Goal: Task Accomplishment & Management: Complete application form

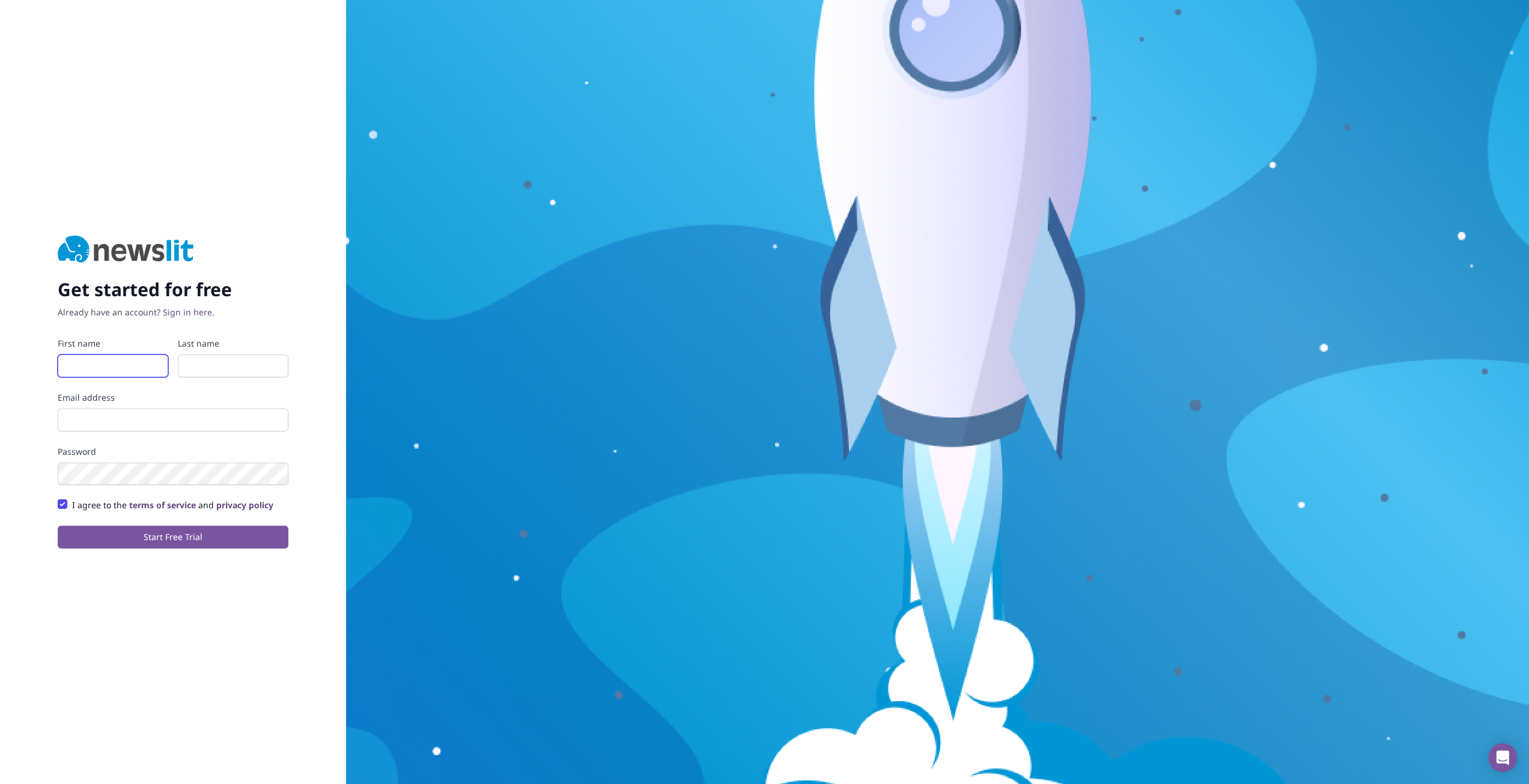
click at [98, 361] on input "First name" at bounding box center [112, 366] width 110 height 23
type input "Tarik"
type input "Fayad"
type input "[EMAIL_ADDRESS][DOMAIN_NAME]"
click at [200, 545] on button "Start Free Trial" at bounding box center [173, 537] width 231 height 23
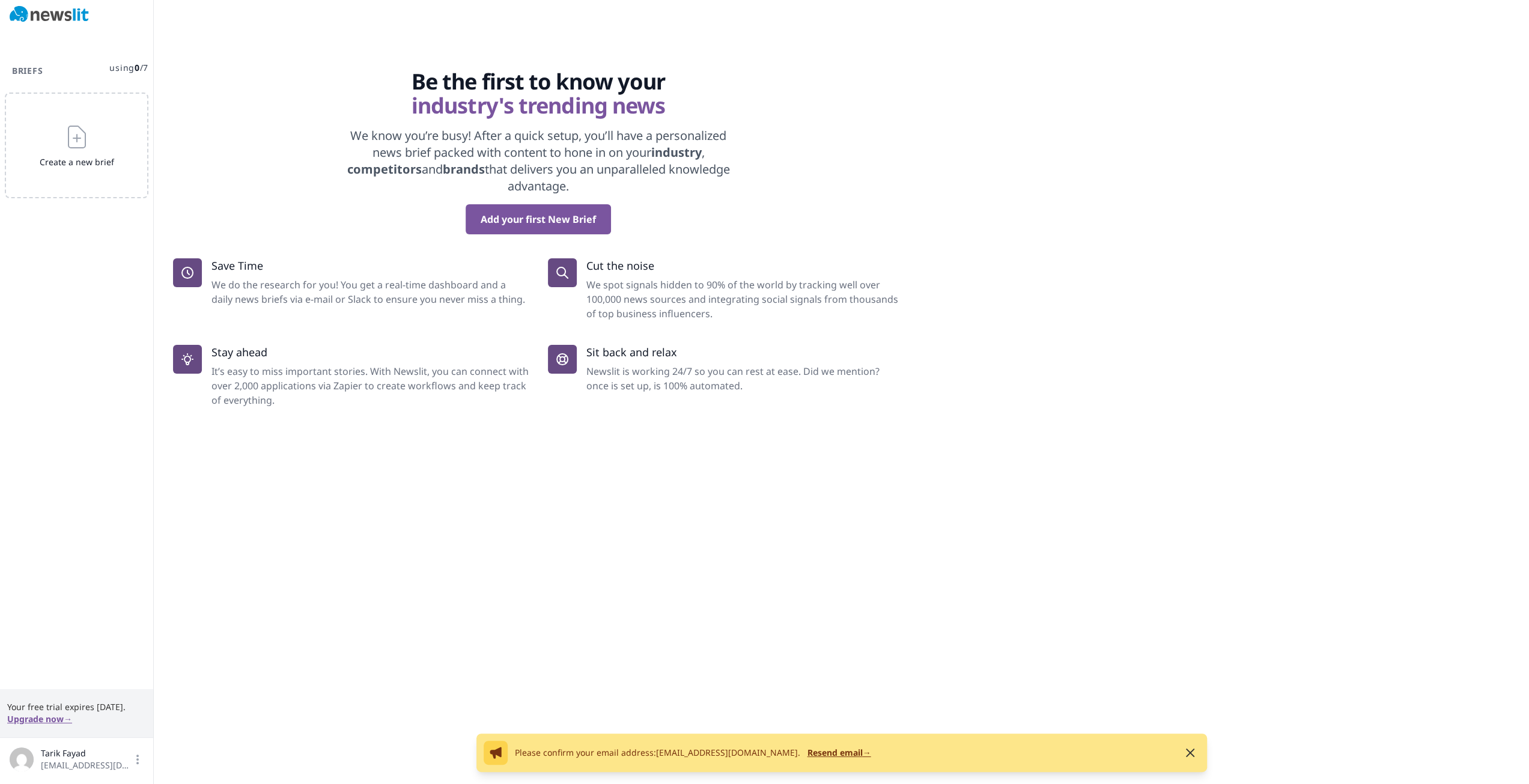
click at [870, 219] on div "Add your first New Brief" at bounding box center [538, 219] width 731 height 30
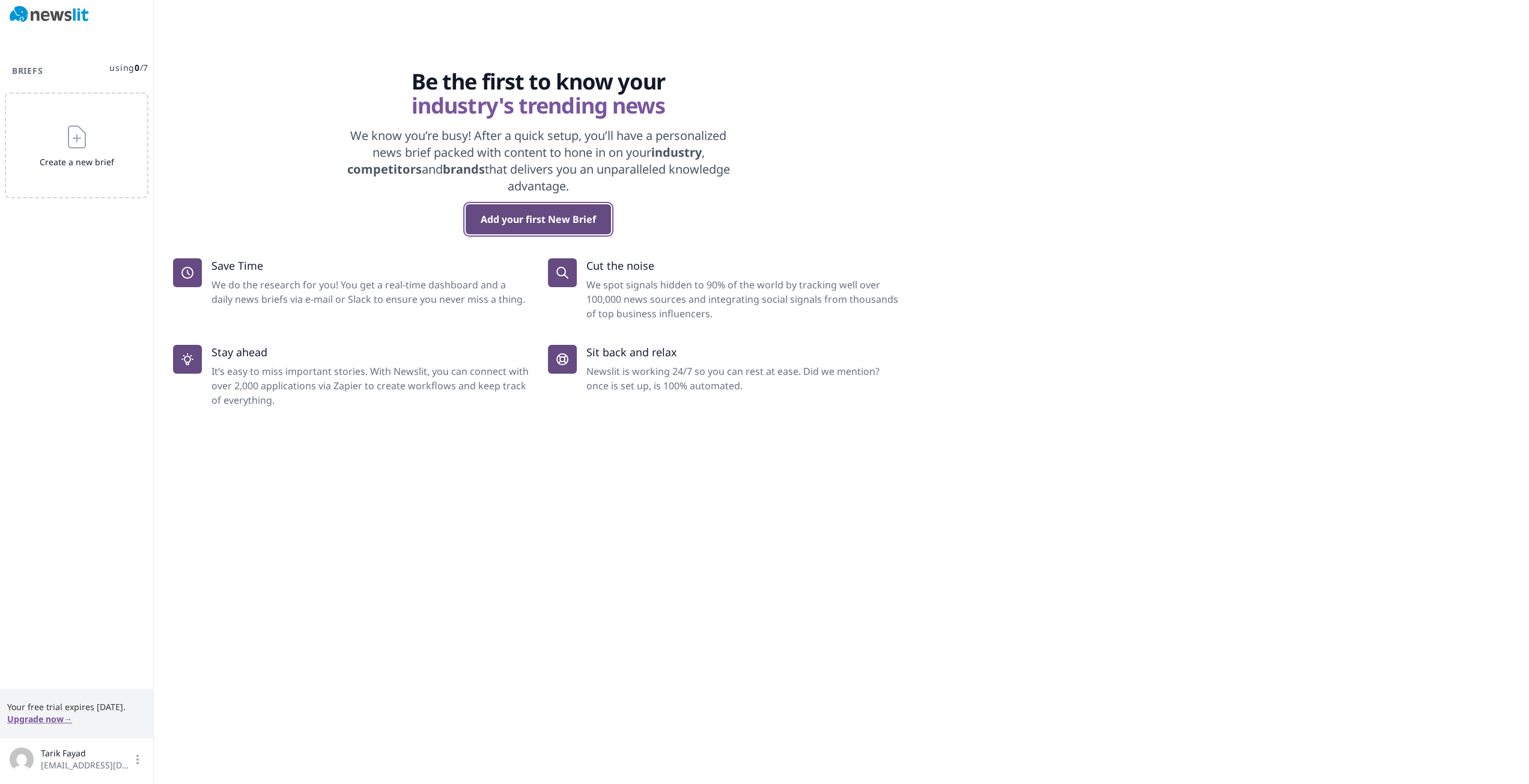
click at [520, 223] on button "Add your first New Brief" at bounding box center [538, 219] width 145 height 30
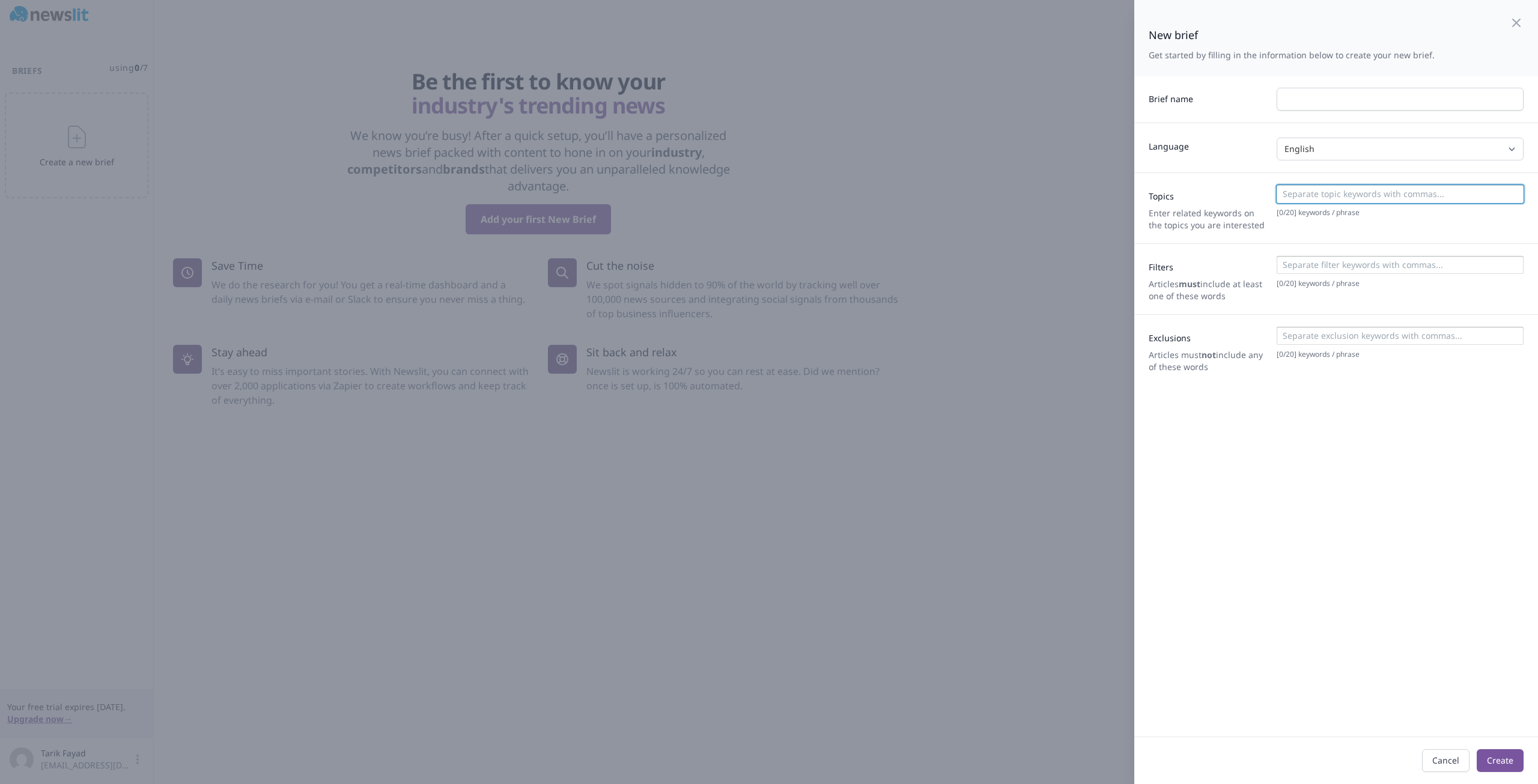
click at [1319, 193] on input at bounding box center [1399, 194] width 240 height 12
type input "AI, Artificial Intelligence"
click at [1304, 92] on input "text" at bounding box center [1400, 99] width 247 height 23
paste input "AI Industry & Research Digest"
type input "AI Industry & Research Digest"
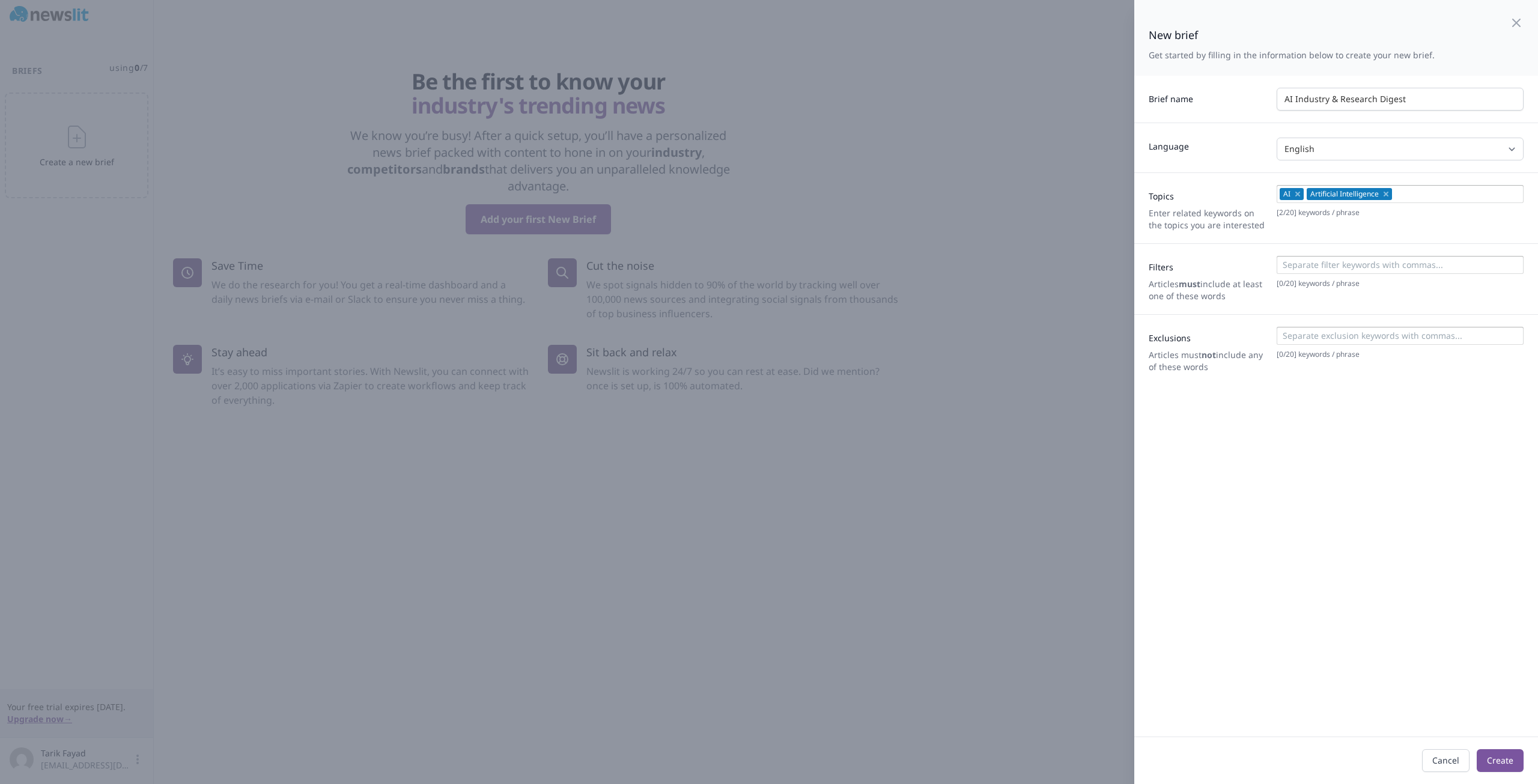
click at [1211, 115] on div "Brief name AI Industry & Research Digest" at bounding box center [1336, 99] width 404 height 47
click at [1383, 193] on icon "Remove" at bounding box center [1386, 194] width 5 height 5
click at [1295, 194] on icon "Remove" at bounding box center [1297, 194] width 5 height 5
click at [1295, 194] on input at bounding box center [1399, 194] width 240 height 12
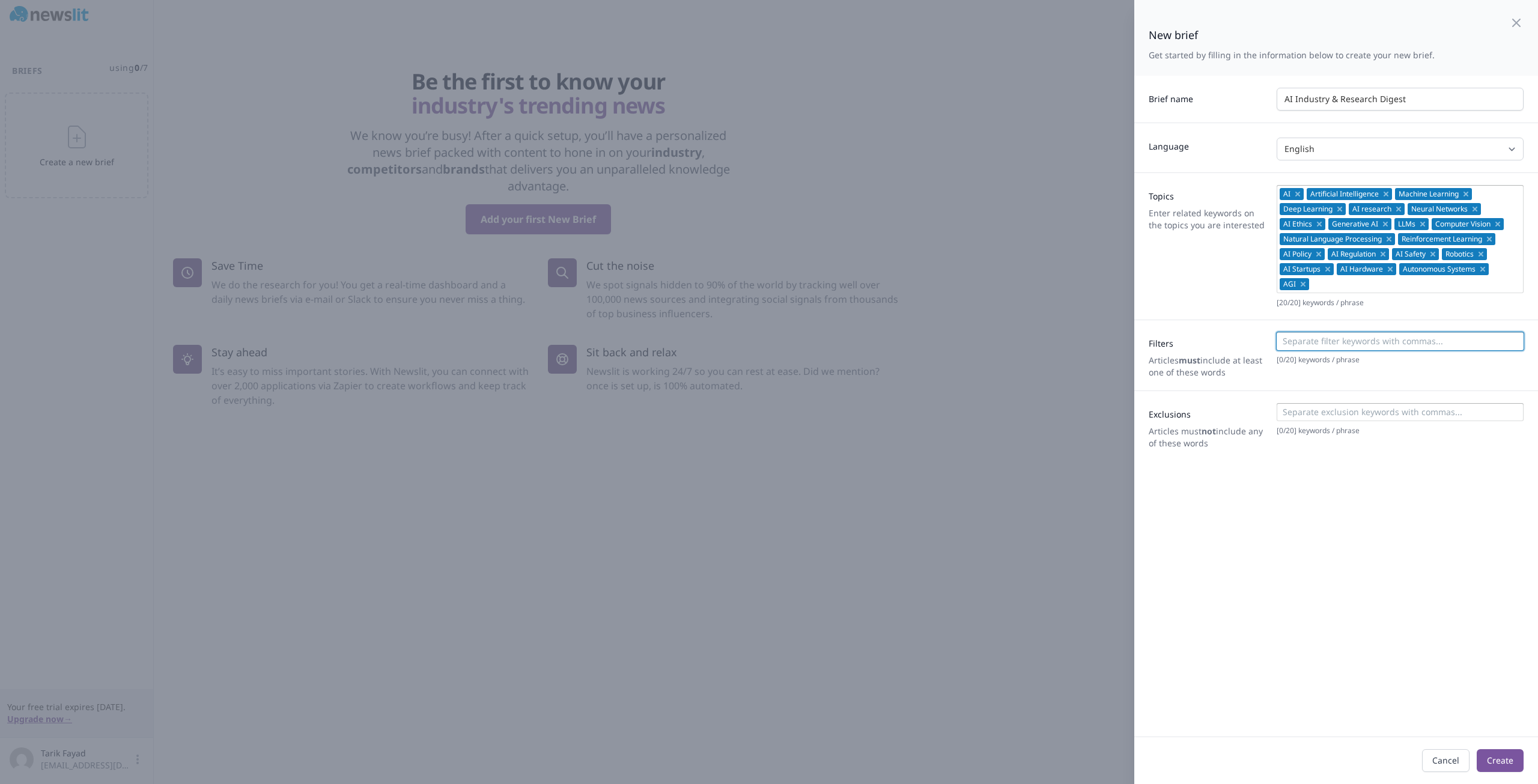
click at [1301, 336] on input at bounding box center [1399, 341] width 240 height 12
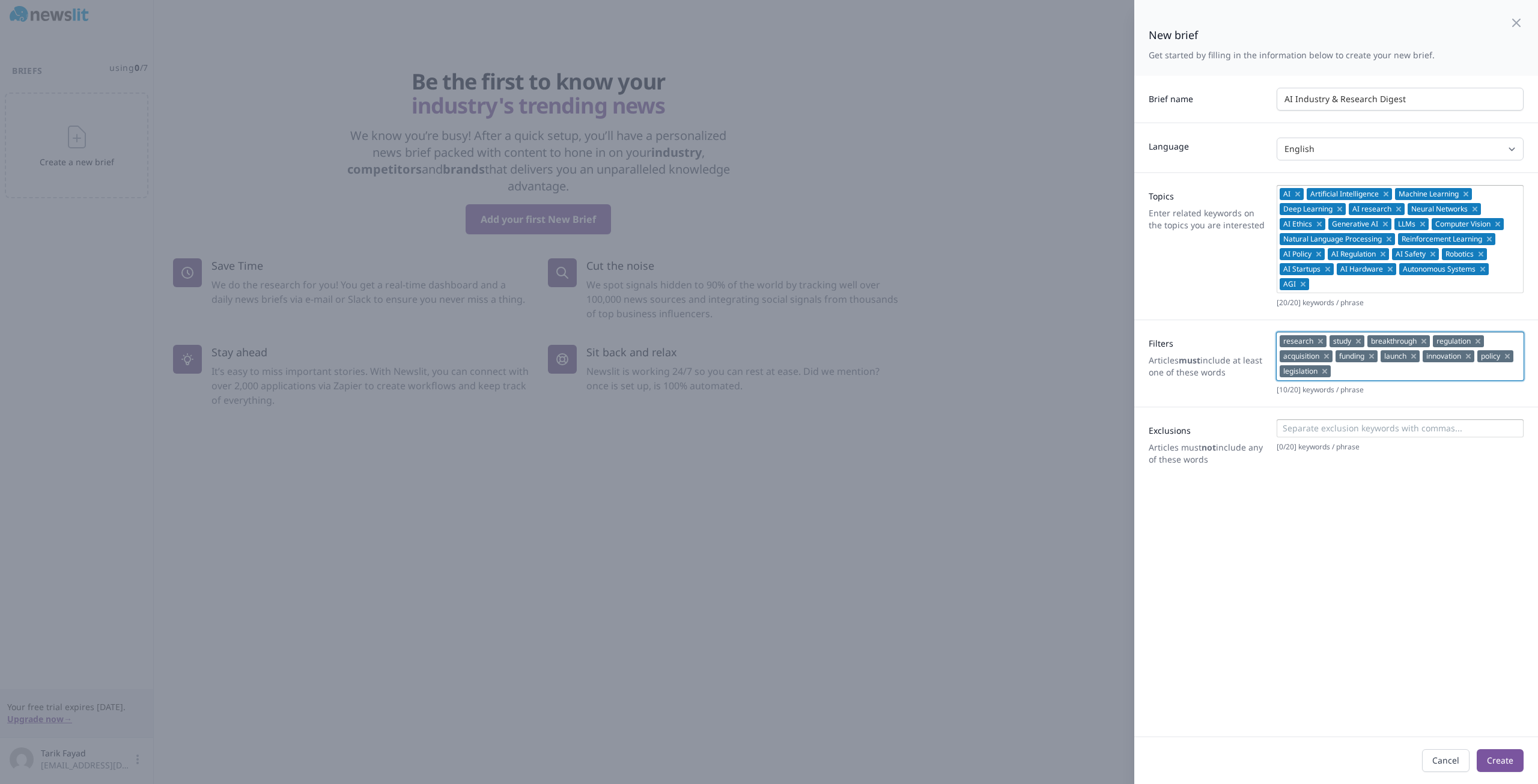
click at [1215, 349] on div "Filters Articles must include at least one of these words" at bounding box center [1207, 363] width 118 height 63
click at [1350, 425] on input at bounding box center [1399, 428] width 240 height 12
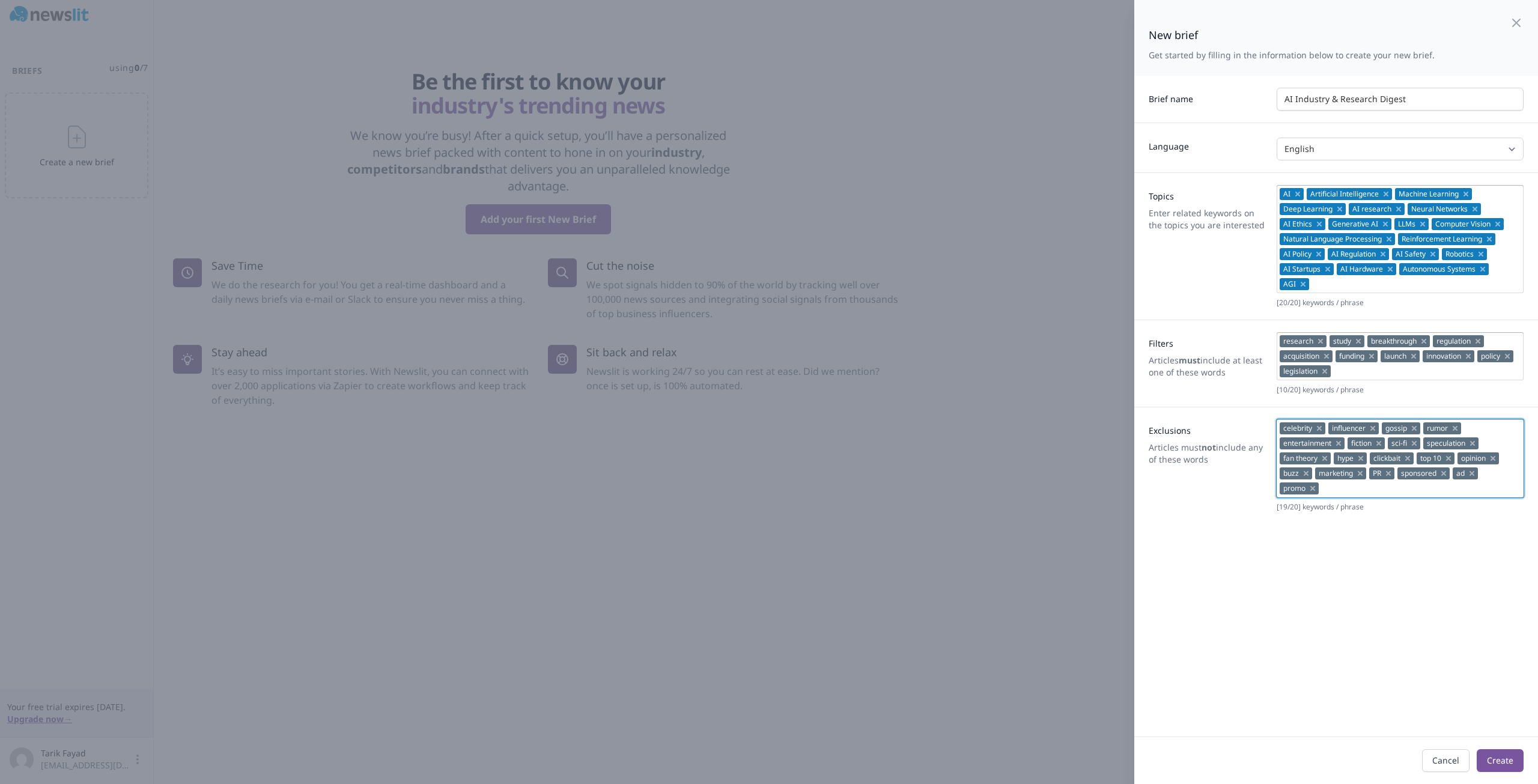
click at [1414, 572] on div "New brief Get started by filling in the information below to create your new br…" at bounding box center [1336, 368] width 404 height 736
click at [1490, 761] on button "Create" at bounding box center [1500, 761] width 47 height 23
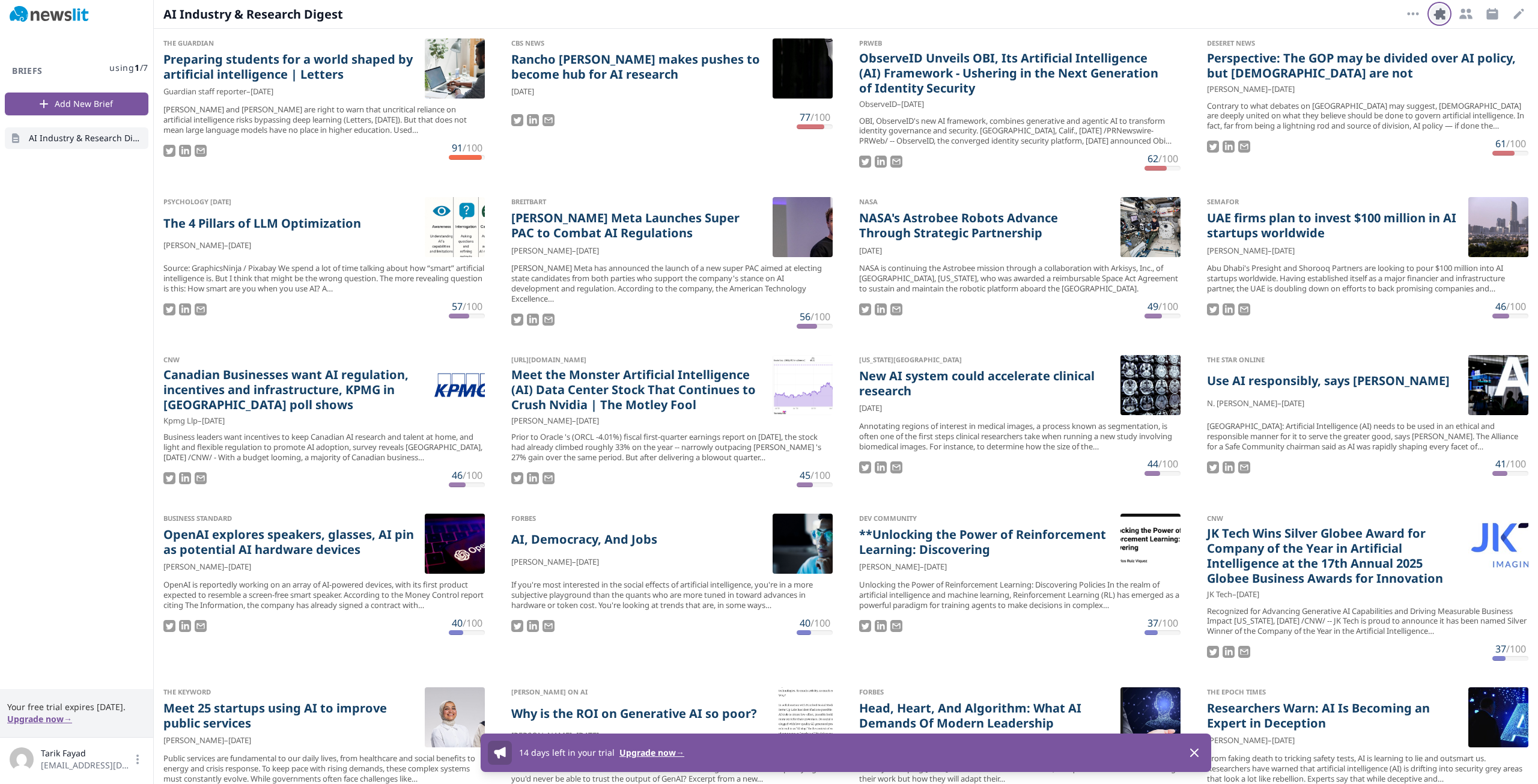
click at [1439, 16] on icon "button" at bounding box center [1438, 13] width 11 height 11
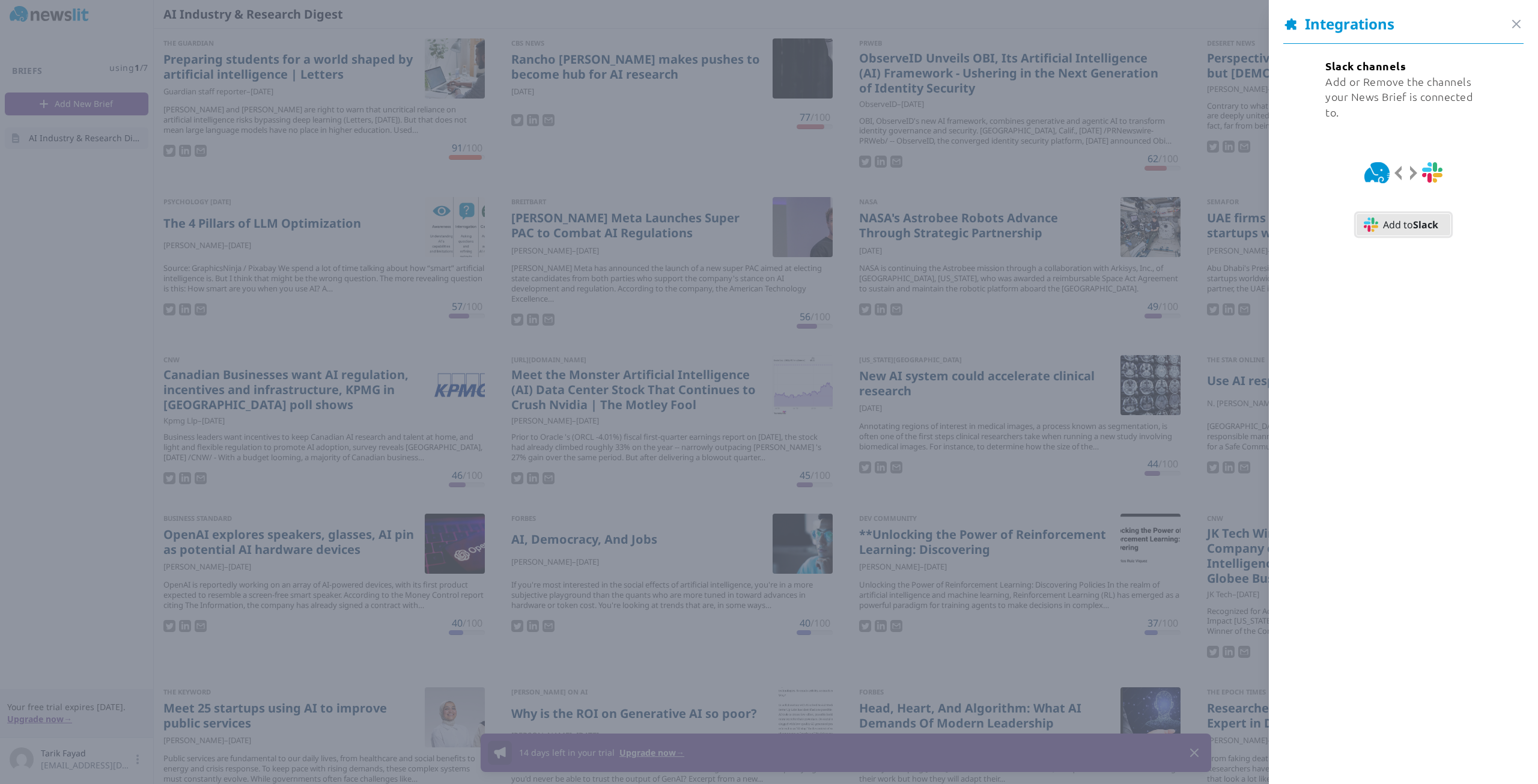
click at [1413, 227] on strong "Slack" at bounding box center [1425, 224] width 25 height 13
click at [1508, 27] on icon "button" at bounding box center [1515, 23] width 15 height 15
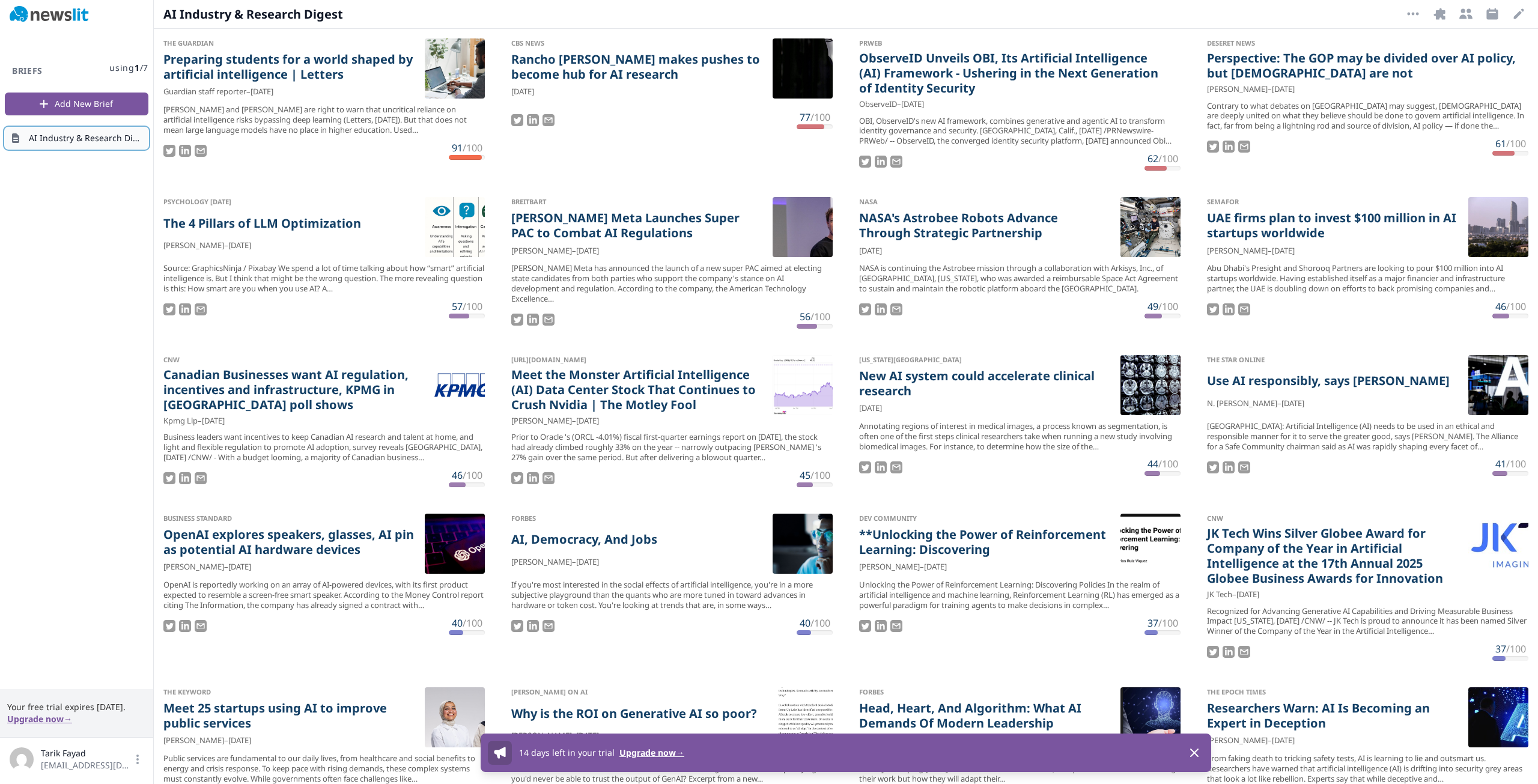
click at [102, 131] on link "AI Industry & Research Digest" at bounding box center [76, 138] width 143 height 22
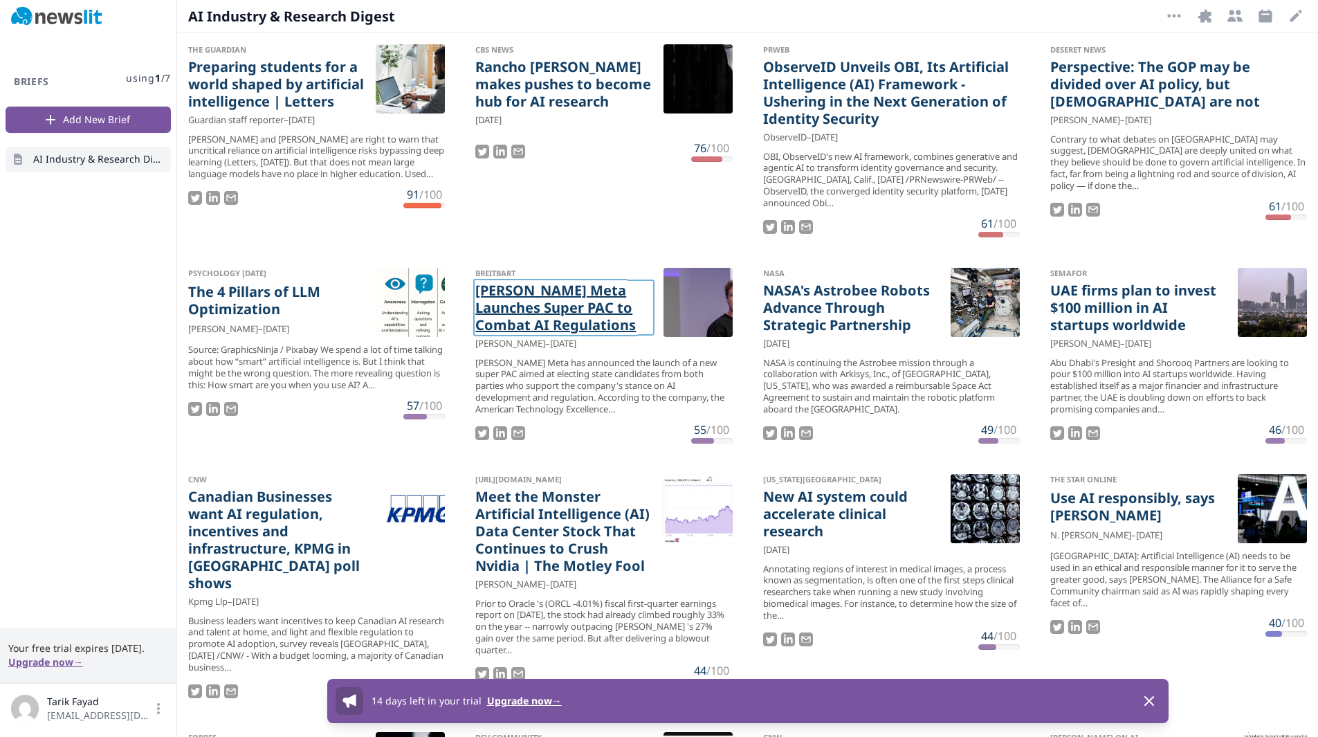
click at [603, 317] on link "[PERSON_NAME] Meta Launches Super PAC to Combat AI Regulations" at bounding box center [563, 308] width 176 height 52
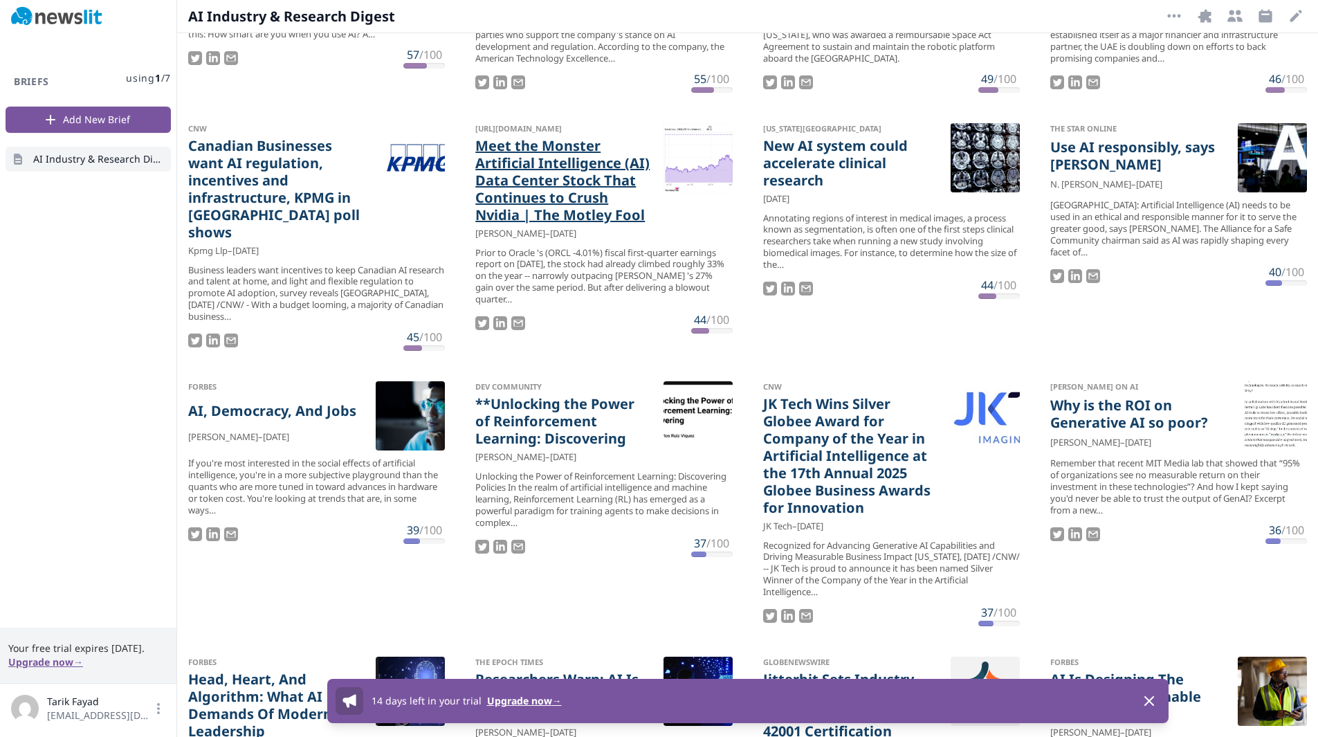
scroll to position [351, 0]
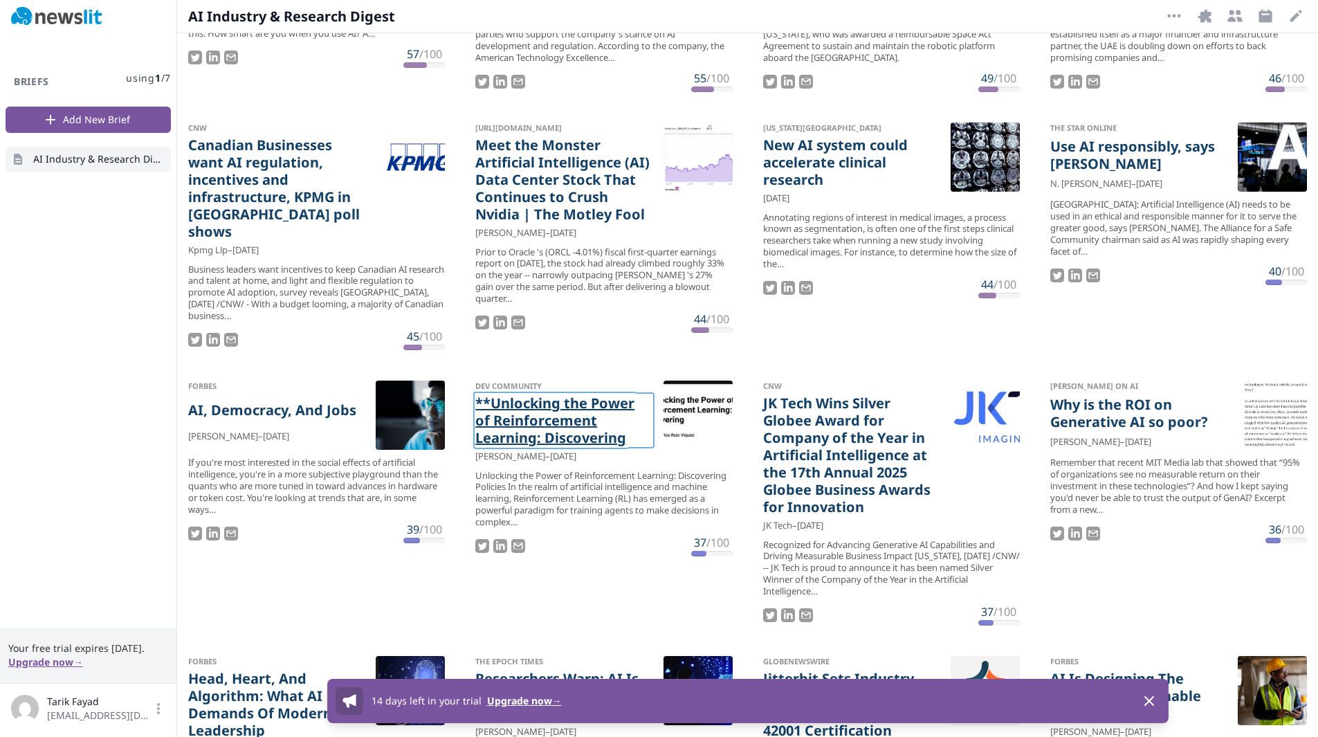
click at [525, 403] on link "**Unlocking the Power of Reinforcement Learning: Discovering" at bounding box center [563, 420] width 176 height 52
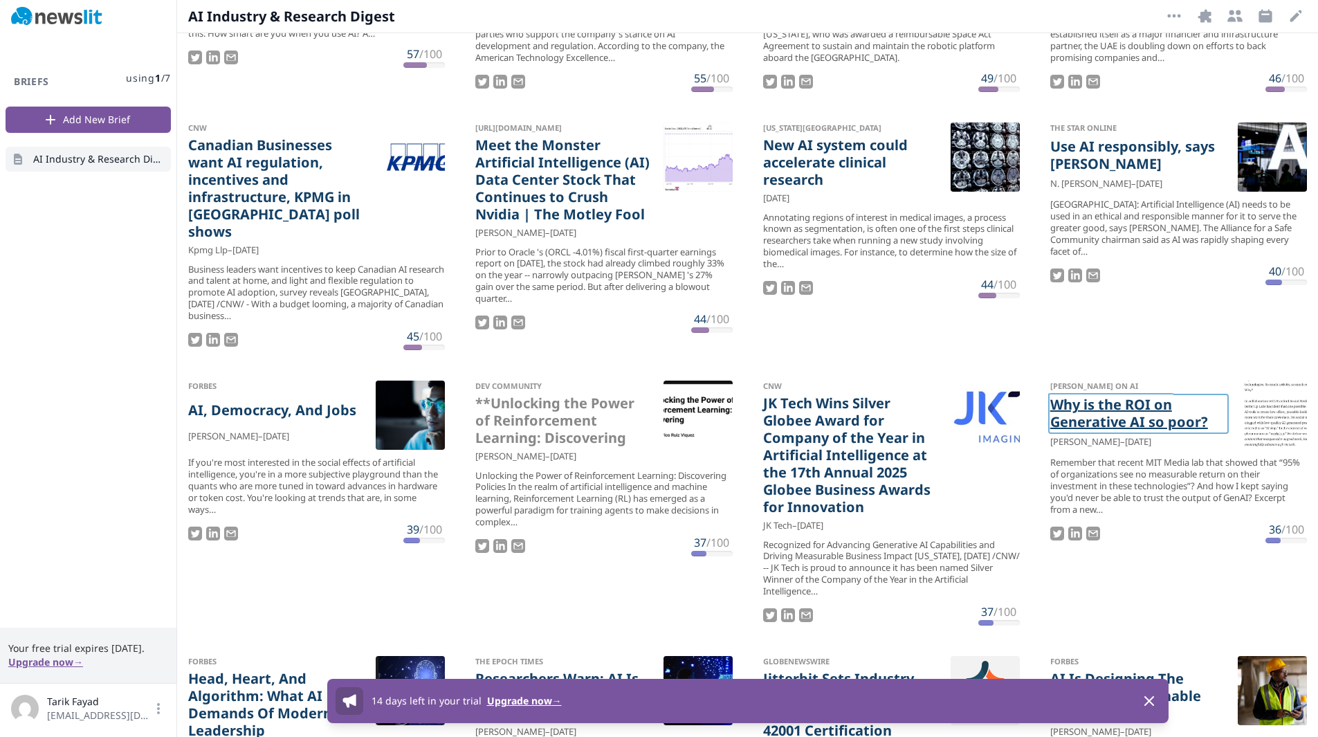
click at [1121, 410] on link "Why is the ROI on Generative AI so poor?" at bounding box center [1138, 414] width 176 height 36
click at [1150, 701] on icon "button" at bounding box center [1149, 701] width 8 height 8
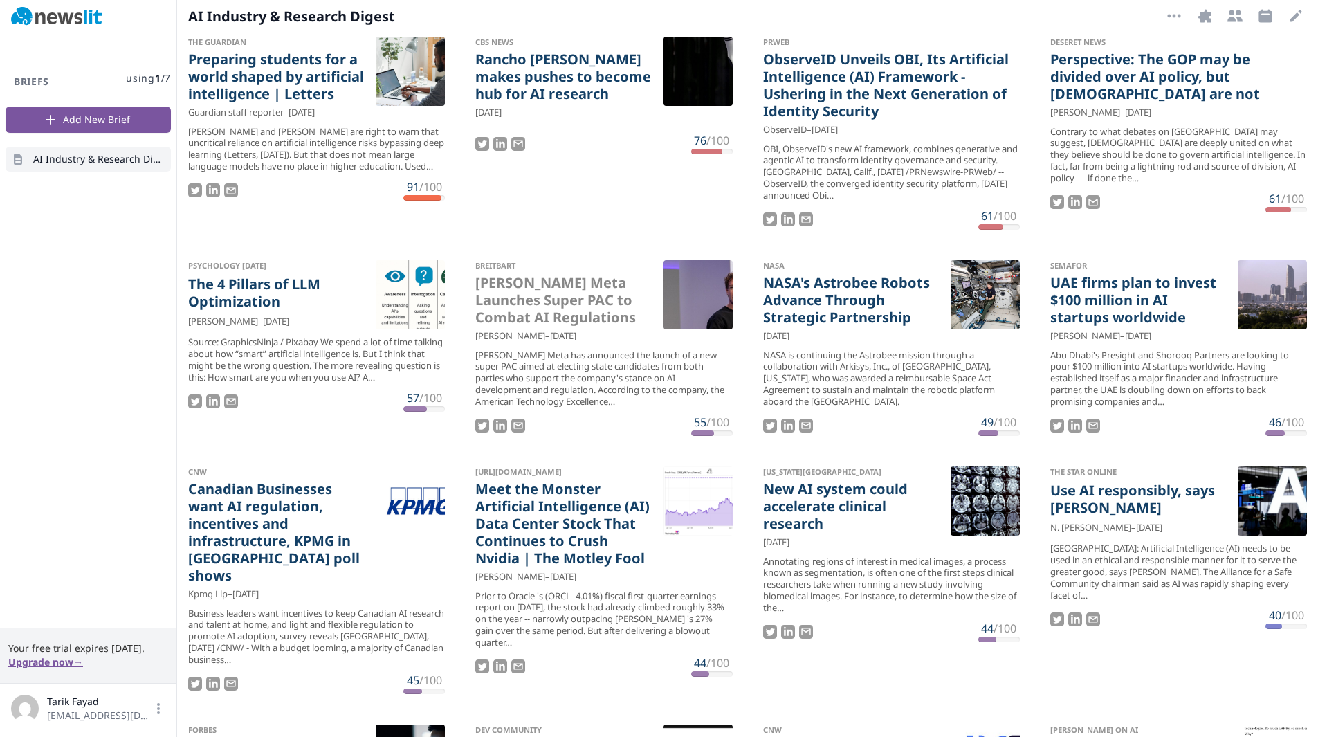
scroll to position [0, 0]
